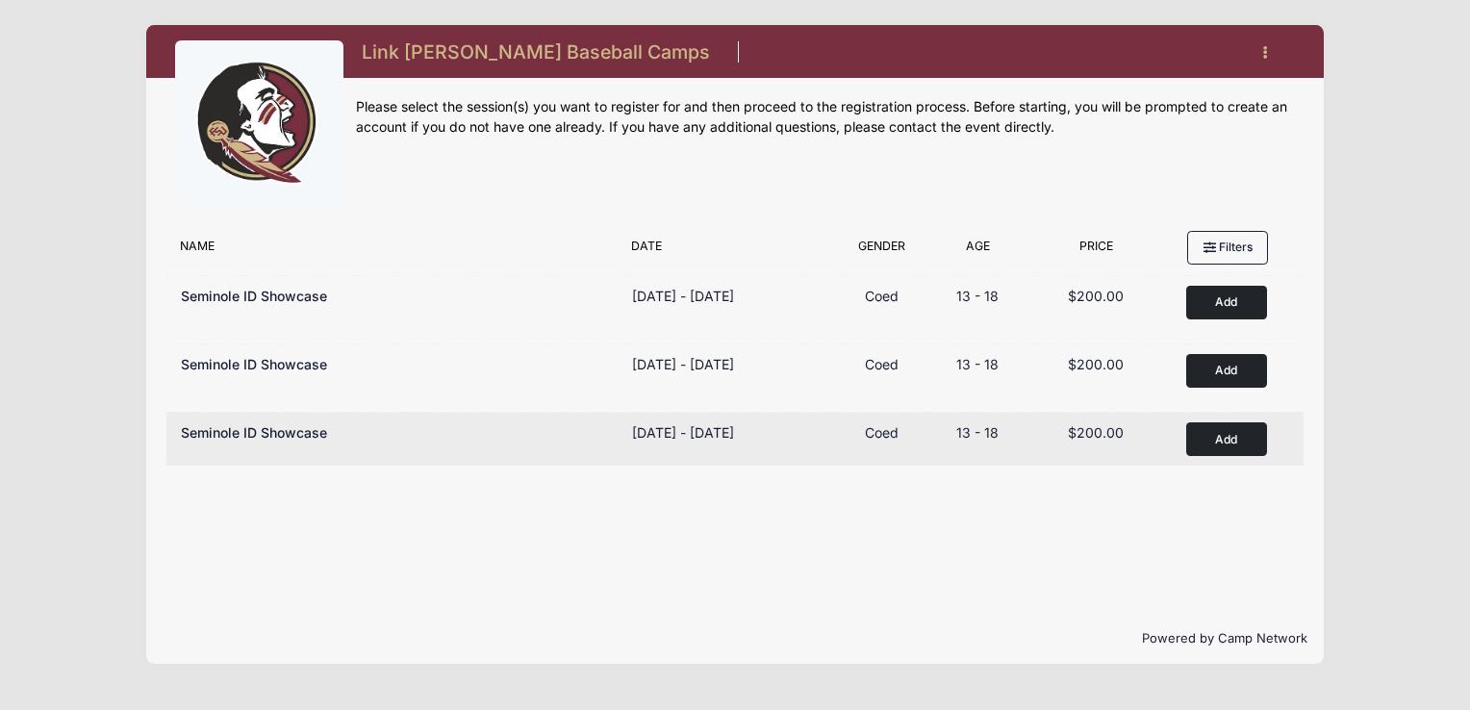
click at [1225, 430] on button "Add to Cart" at bounding box center [1226, 439] width 81 height 34
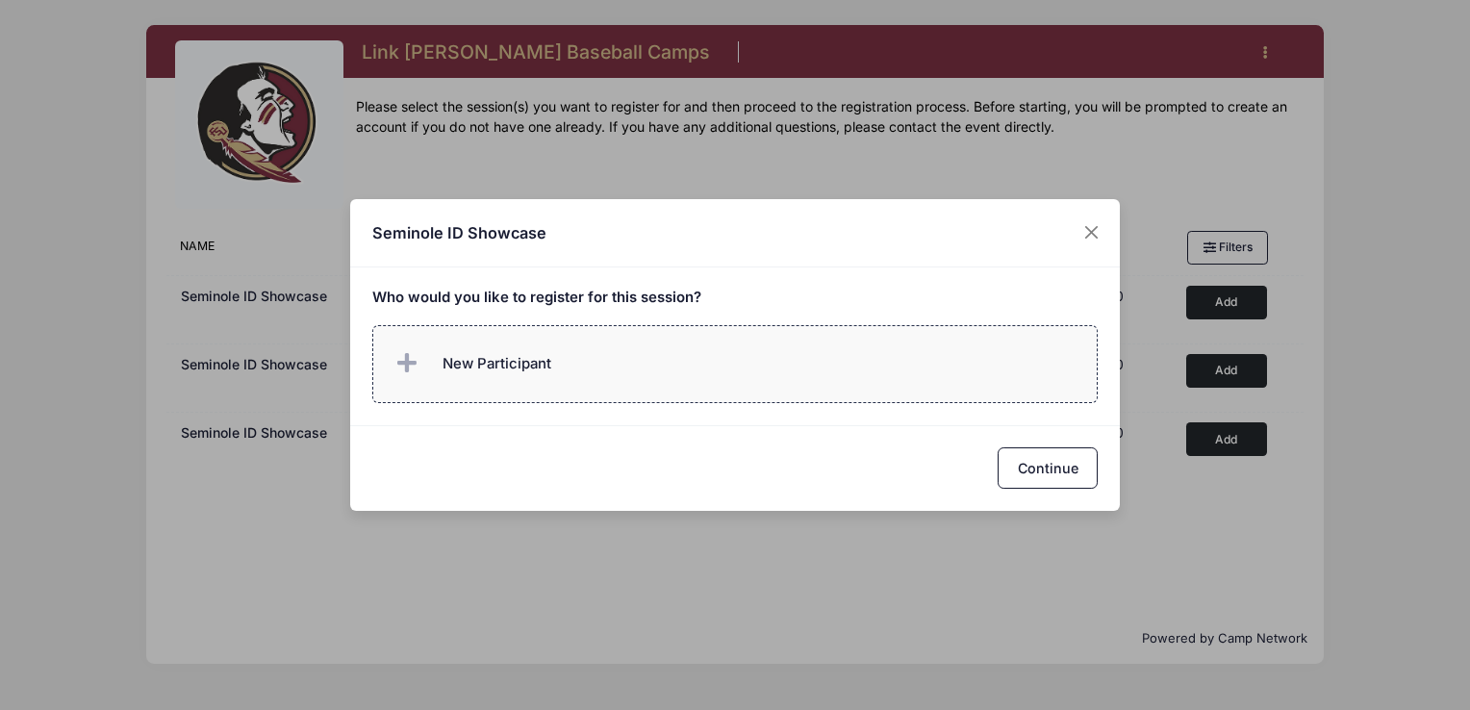
click at [531, 356] on span "New Participant" at bounding box center [497, 363] width 109 height 21
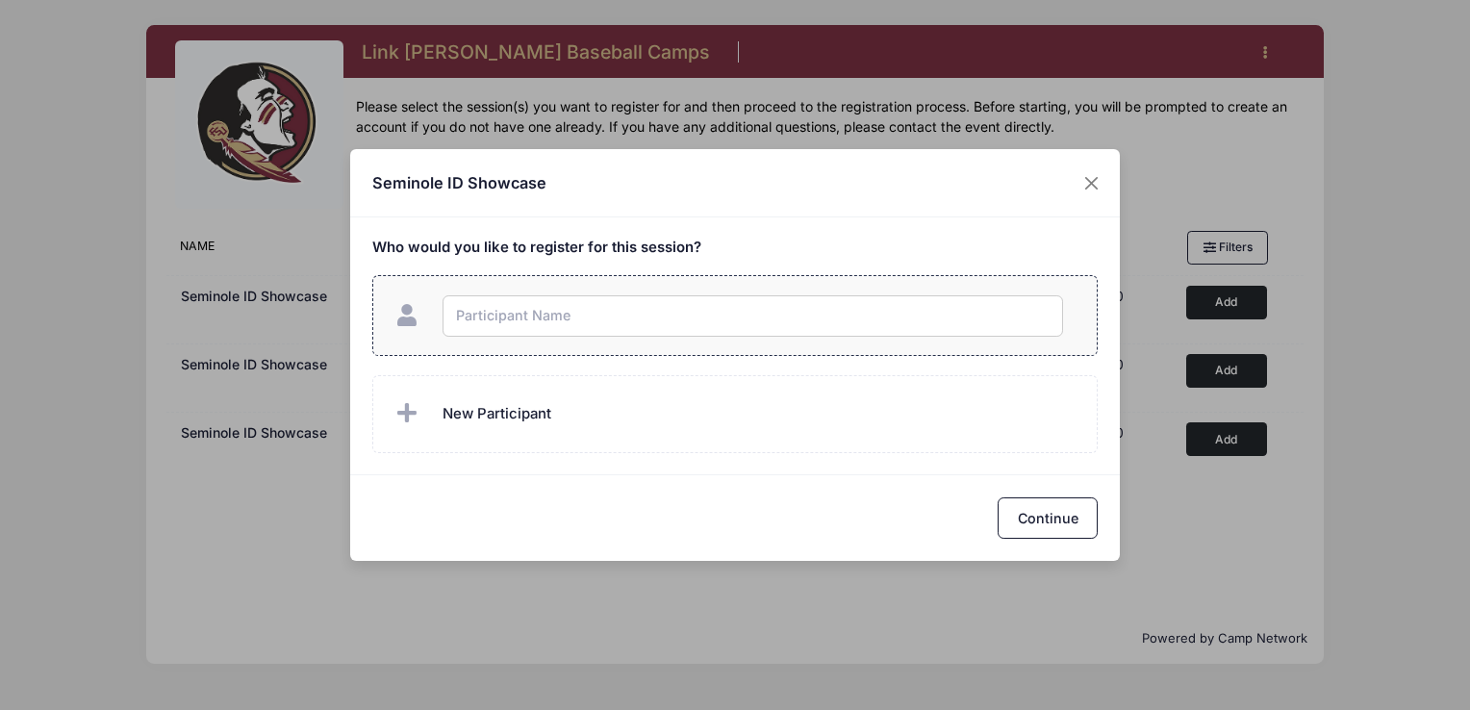
click at [530, 307] on input "text" at bounding box center [753, 315] width 620 height 41
type input "d"
click at [1098, 193] on div "Seminole ID Showcase Who would you like to register for this session?" at bounding box center [735, 355] width 1470 height 710
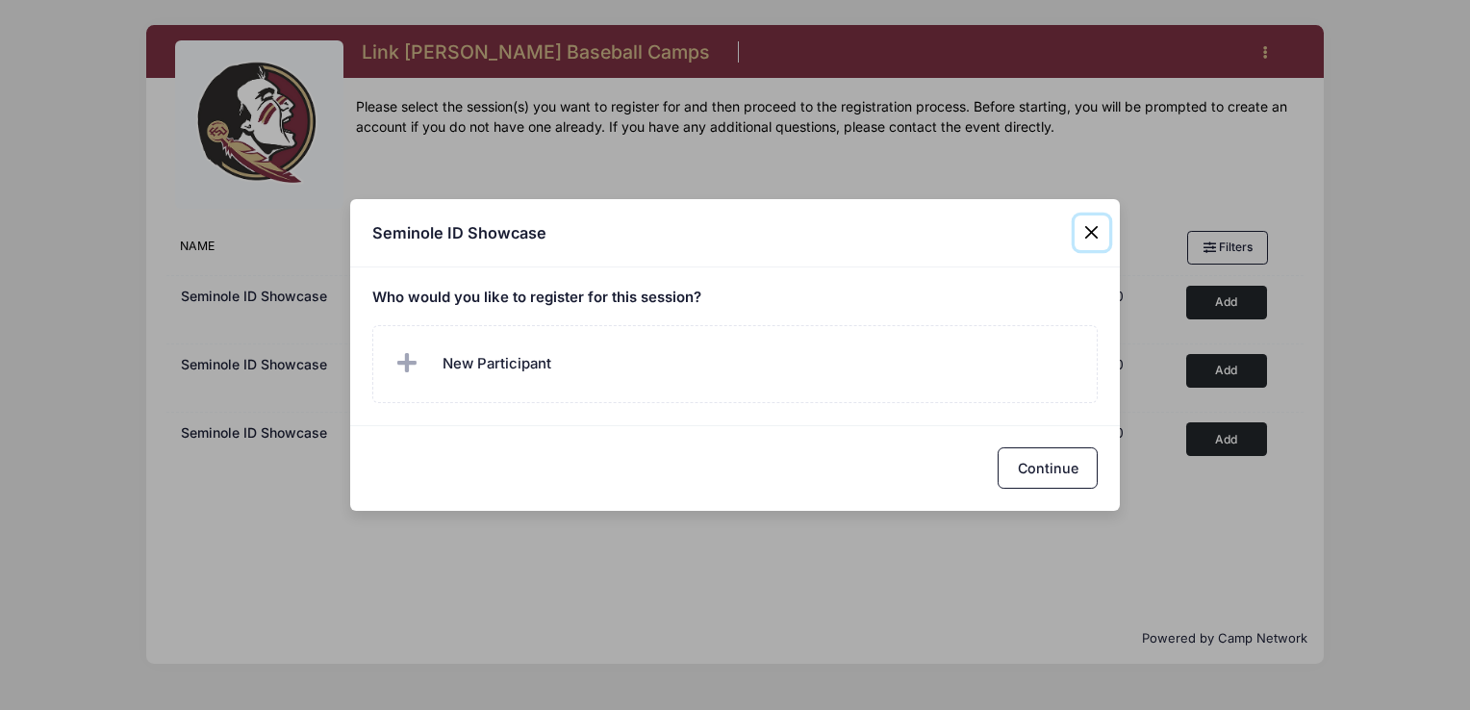
click at [1087, 238] on button "Close" at bounding box center [1092, 232] width 35 height 35
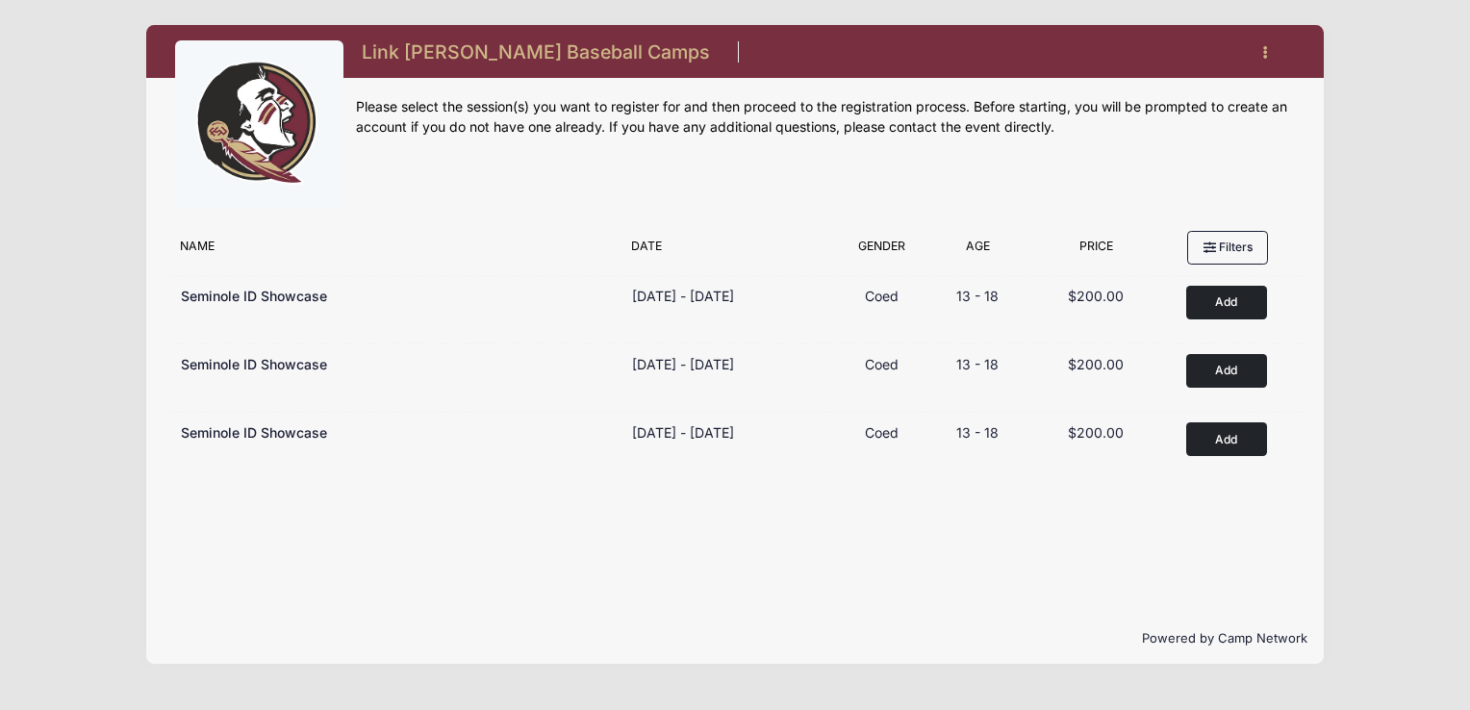
click at [1262, 59] on button "button" at bounding box center [1270, 53] width 52 height 34
click at [1107, 96] on link "My Account" at bounding box center [1175, 100] width 222 height 37
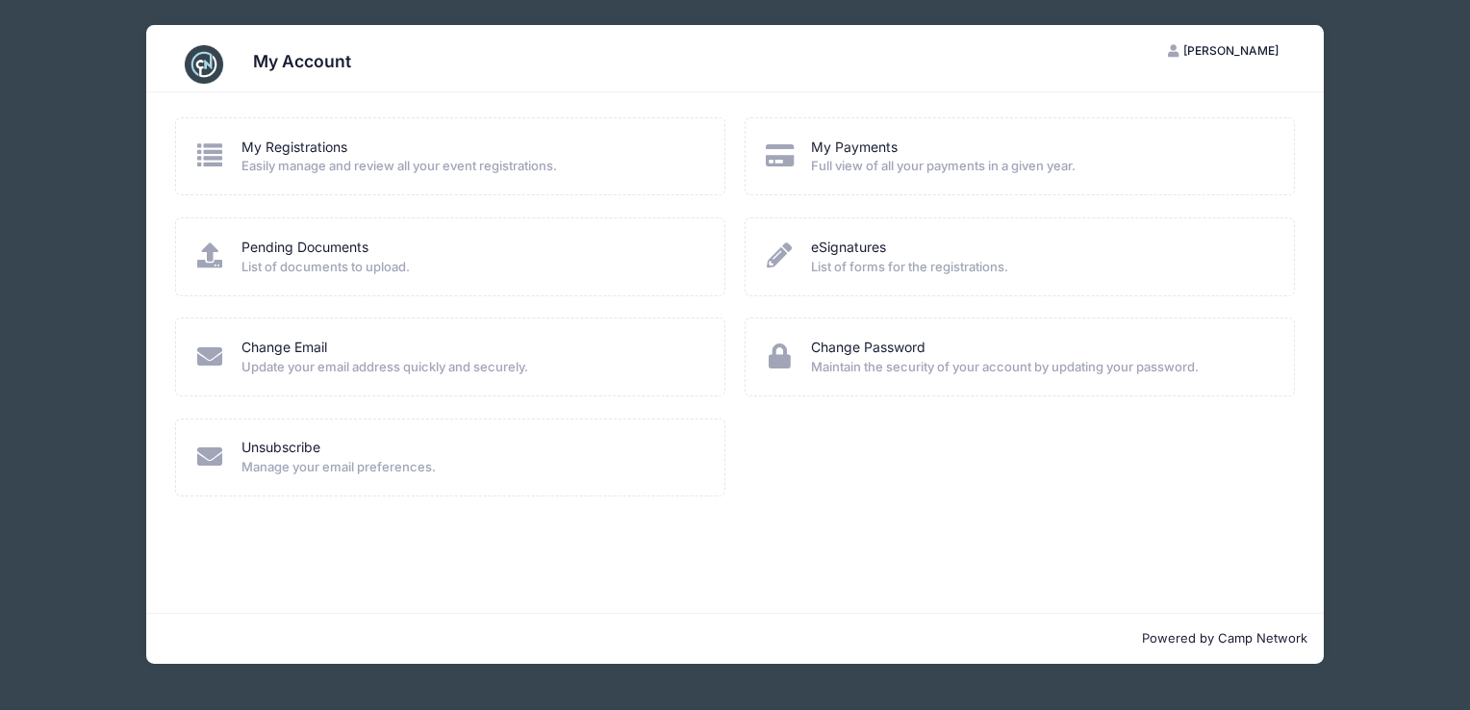
click at [359, 160] on span "Easily manage and review all your event registrations." at bounding box center [470, 166] width 458 height 19
click at [200, 160] on icon at bounding box center [210, 154] width 32 height 25
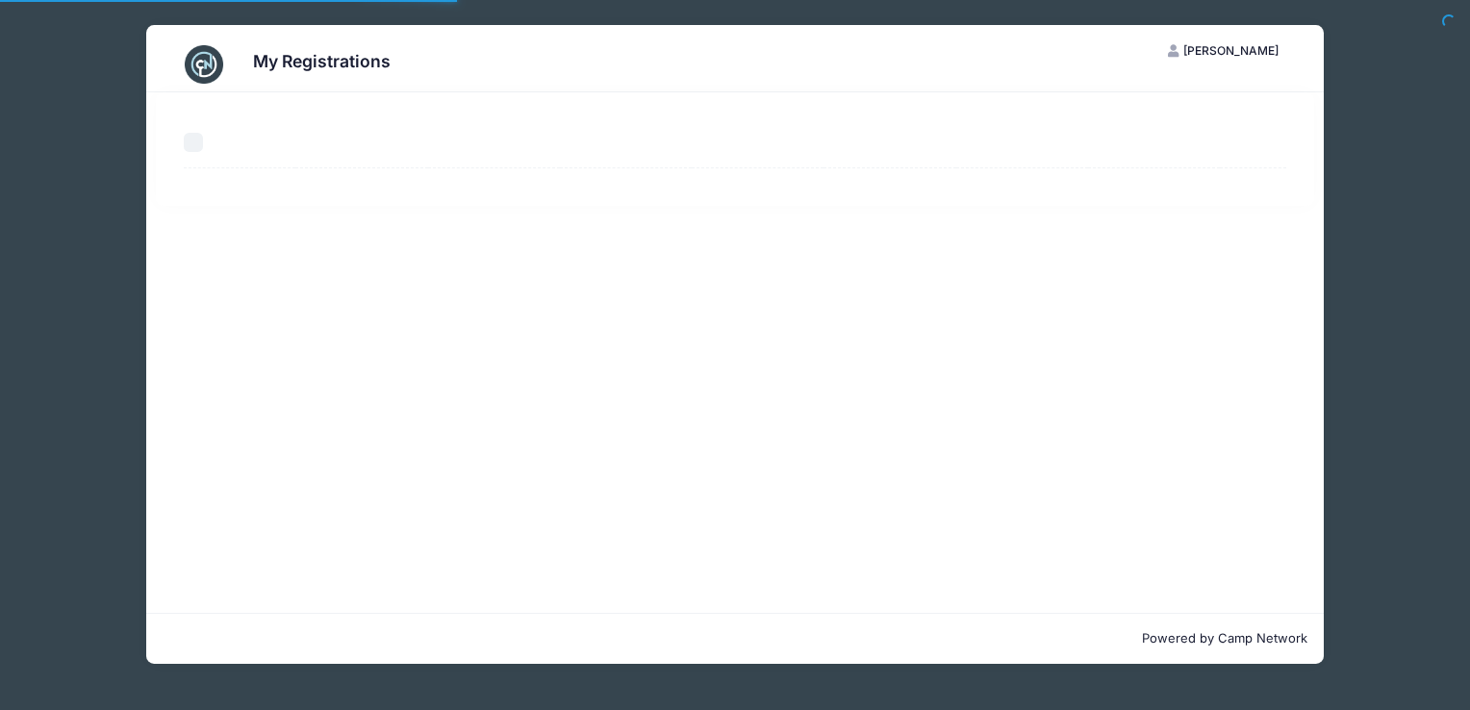
select select "50"
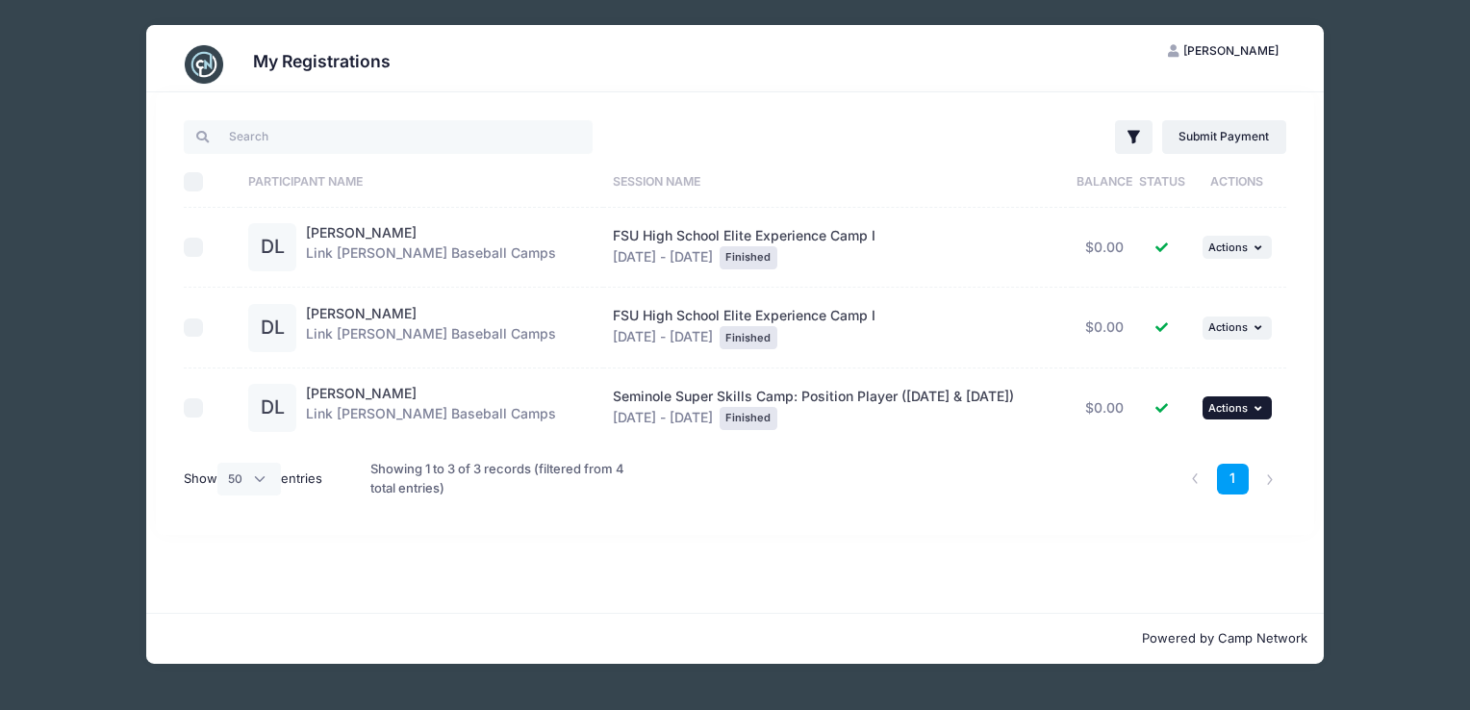
click at [1264, 398] on button "... Actions" at bounding box center [1236, 407] width 69 height 23
click at [1391, 347] on div "My Registrations DL Dawson Lanham My Account Logout Filter Filter Options Show:…" at bounding box center [735, 344] width 1412 height 689
click at [127, 156] on div "My Registrations DL Dawson Lanham My Account Logout Filter Filter Options Show:…" at bounding box center [735, 344] width 1412 height 689
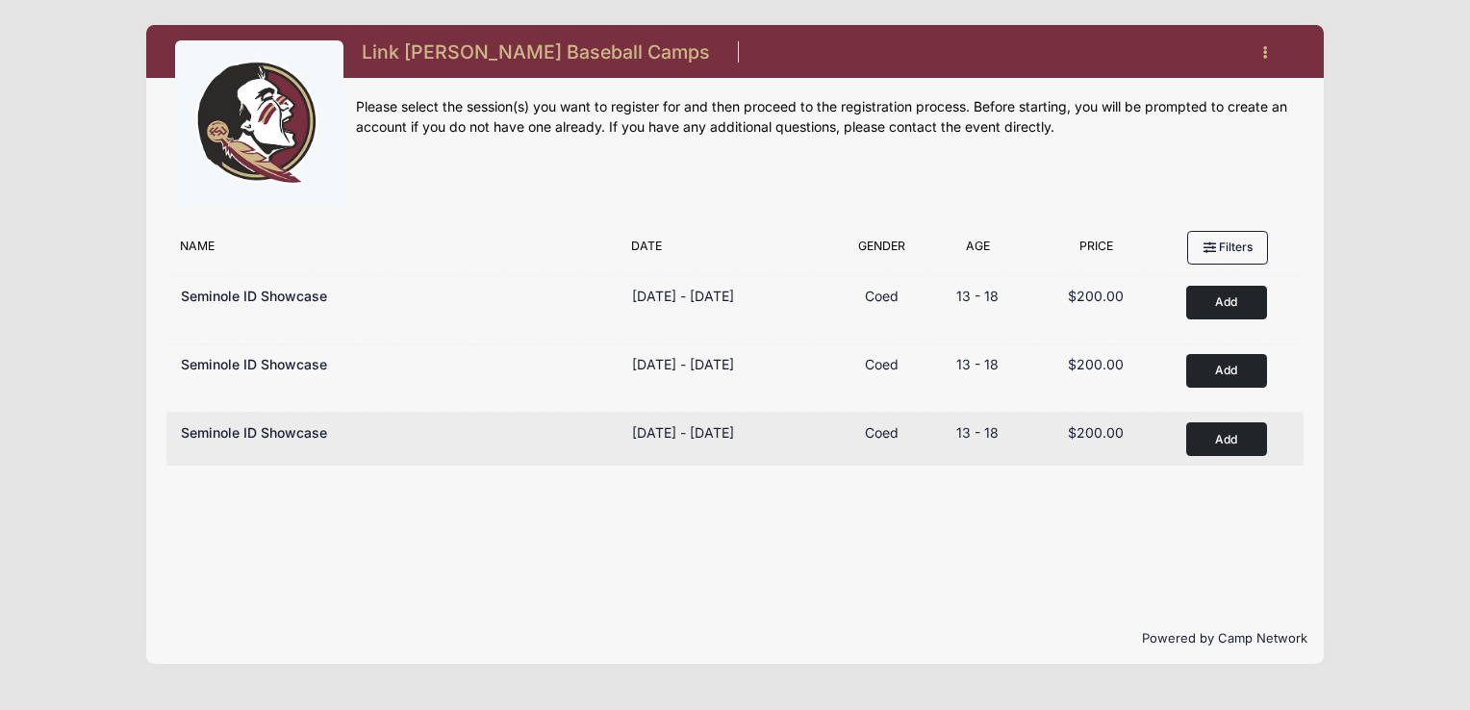
click at [1243, 443] on button "Add to Cart" at bounding box center [1226, 439] width 81 height 34
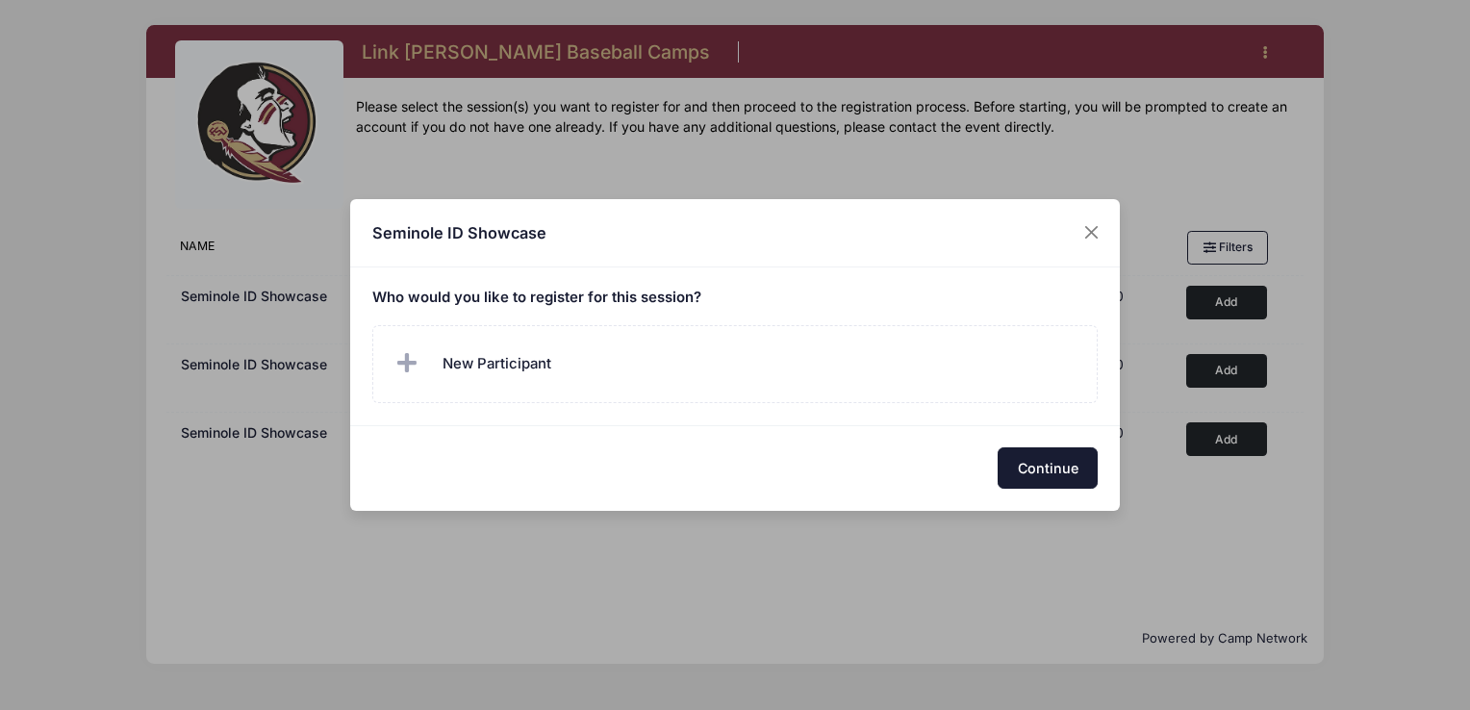
click at [1016, 469] on button "Continue" at bounding box center [1048, 467] width 100 height 41
